Goal: Task Accomplishment & Management: Use online tool/utility

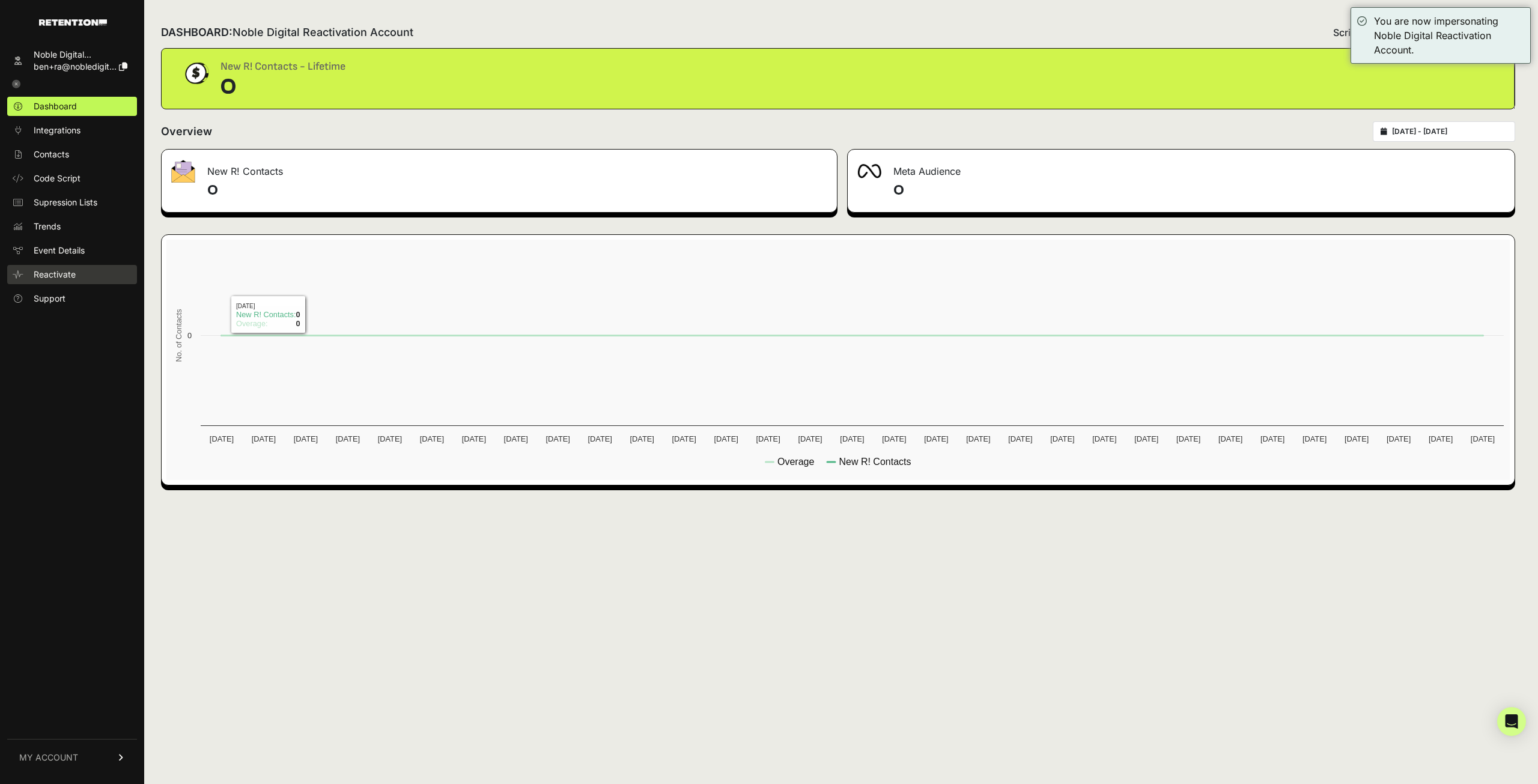
click at [49, 276] on span "Reactivate" at bounding box center [55, 274] width 42 height 12
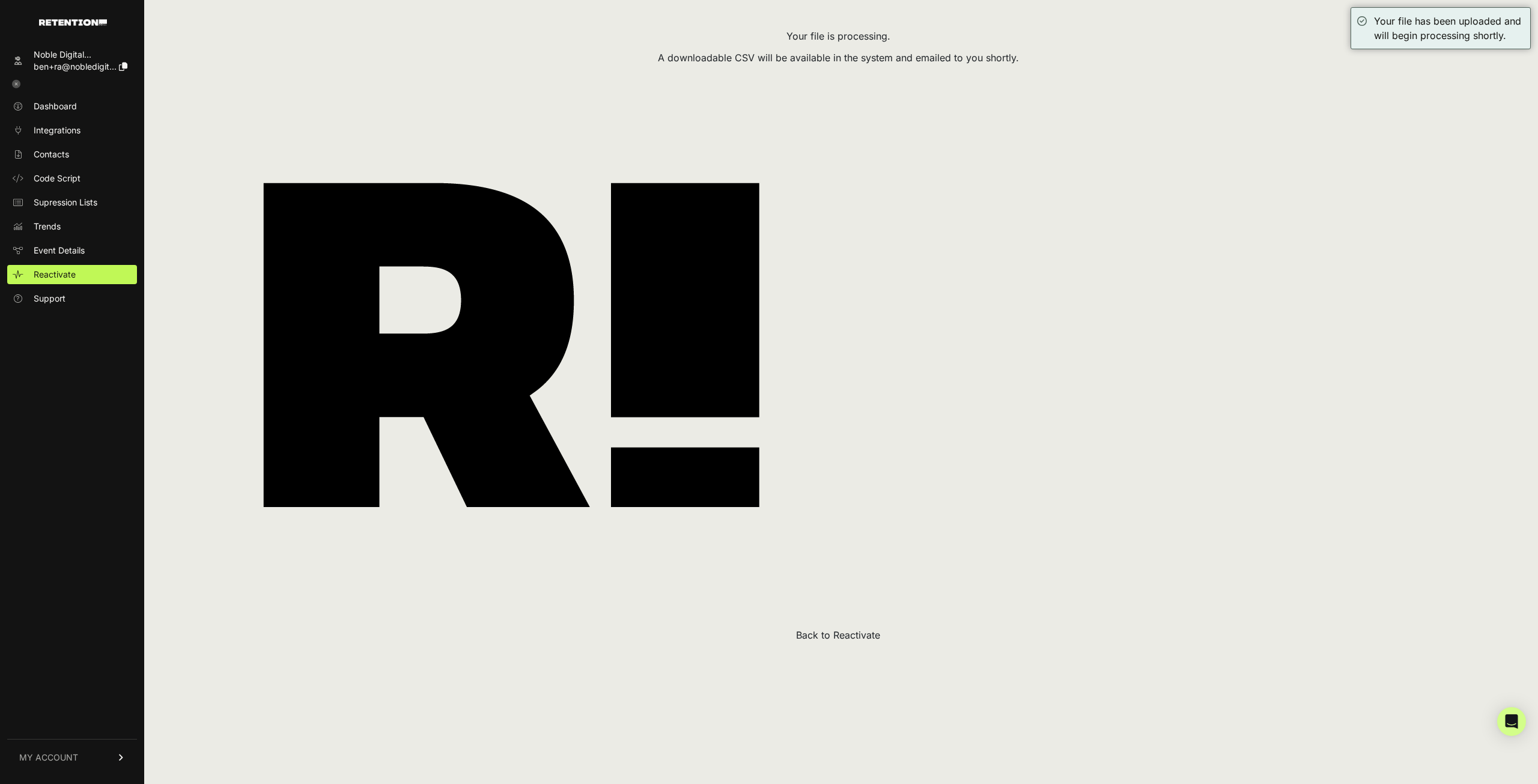
click at [848, 627] on div "Your file is processing. A downloadable CSV will be available in the system and…" at bounding box center [838, 329] width 1354 height 626
click at [850, 635] on button "Back to Reactivate" at bounding box center [838, 635] width 84 height 15
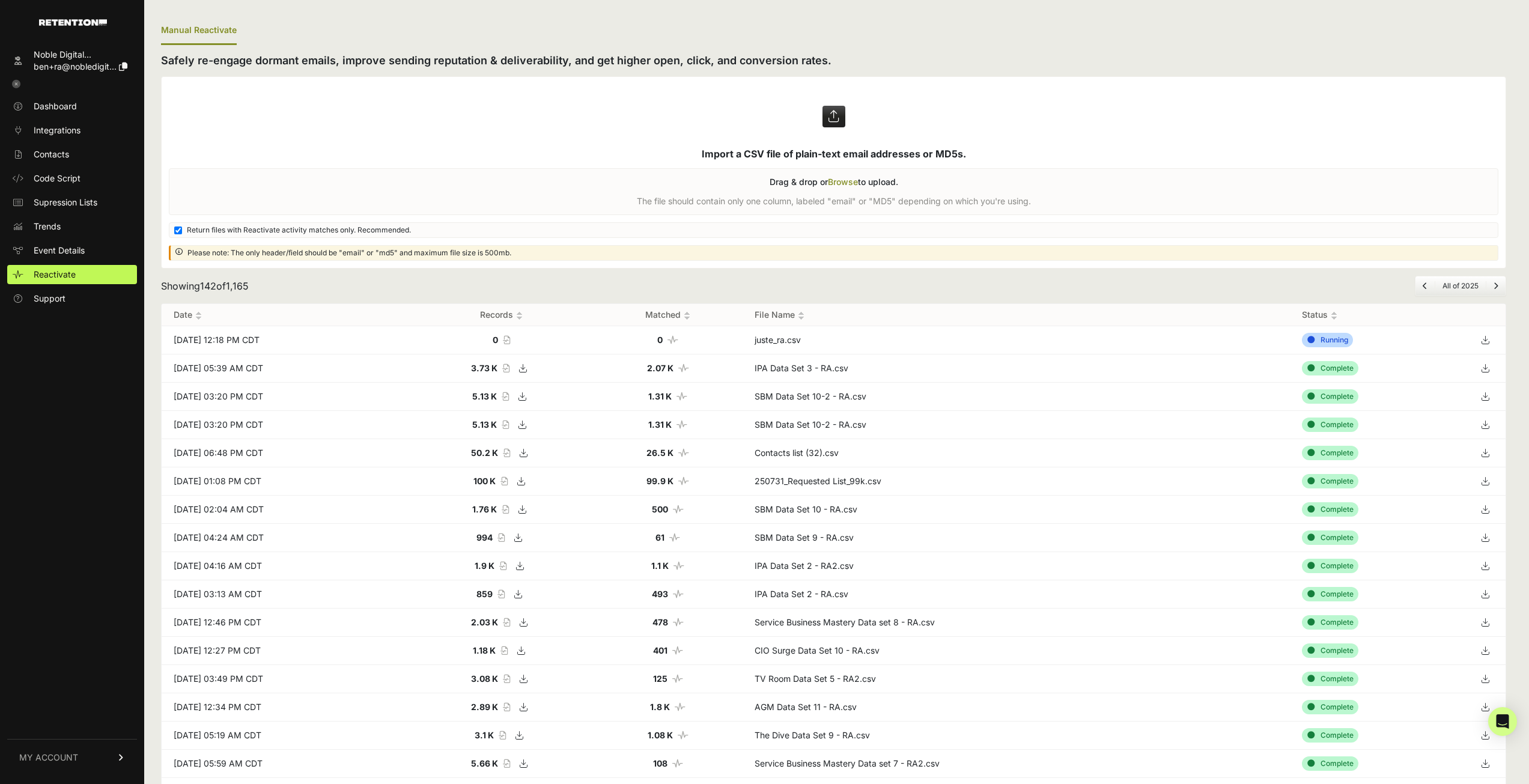
click at [665, 282] on div "Showing 142 of 1,165 All of 2025" at bounding box center [834, 286] width 1345 height 20
click at [590, 292] on div "Showing 142 of 1,165 All of 2025" at bounding box center [834, 286] width 1345 height 20
click at [606, 280] on div "Showing 142 of 1,165 All of 2025" at bounding box center [834, 286] width 1345 height 20
click at [1492, 343] on icon at bounding box center [1485, 340] width 16 height 18
click at [856, 39] on ul "Manual Reactivate" at bounding box center [834, 30] width 1345 height 28
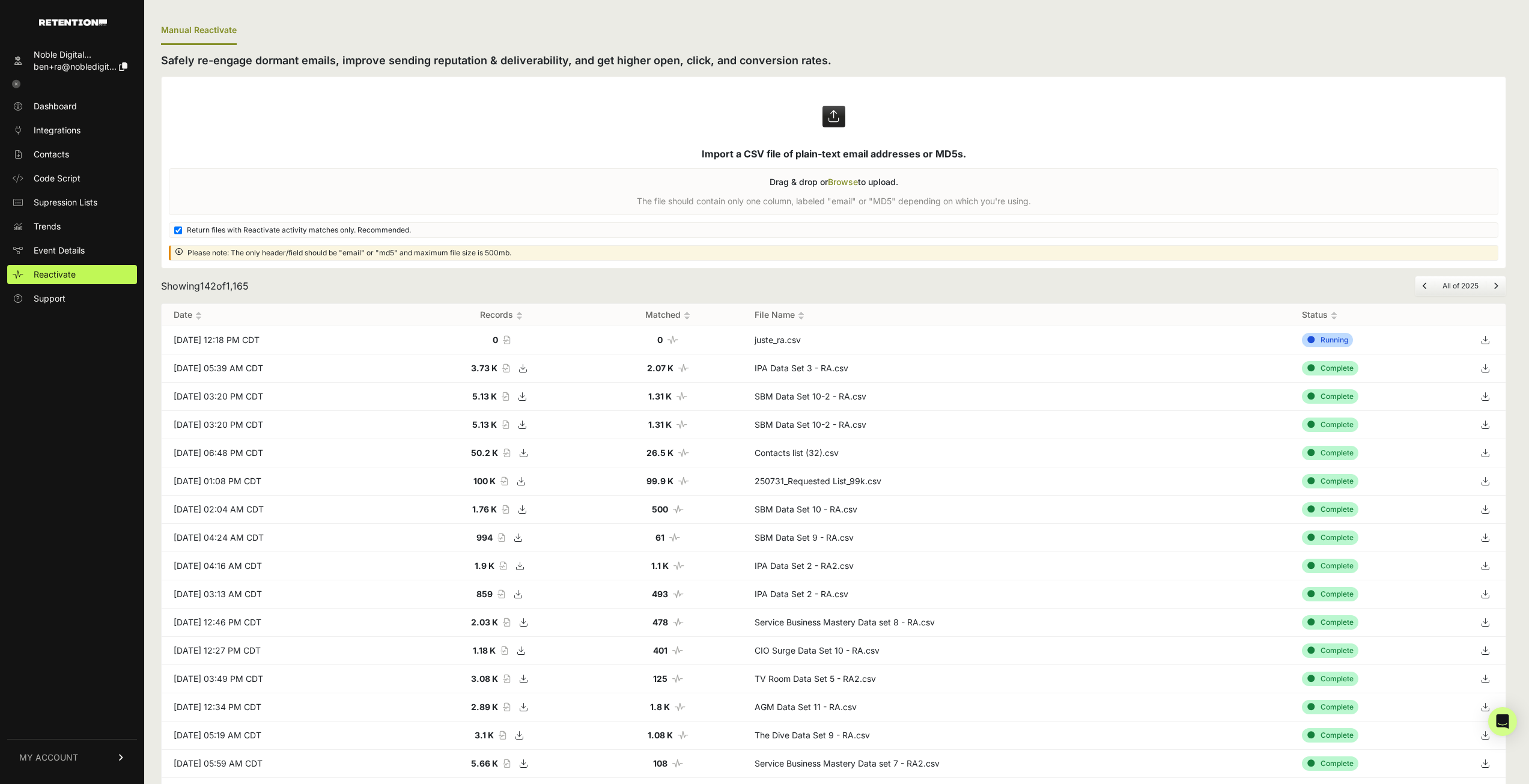
click at [1026, 292] on div "Showing 142 of 1,165 All of 2025" at bounding box center [834, 286] width 1345 height 20
click at [1051, 126] on label at bounding box center [833, 172] width 1344 height 191
click at [0, 0] on input "file" at bounding box center [0, 0] width 0 height 0
click at [1493, 338] on icon at bounding box center [1485, 340] width 16 height 18
